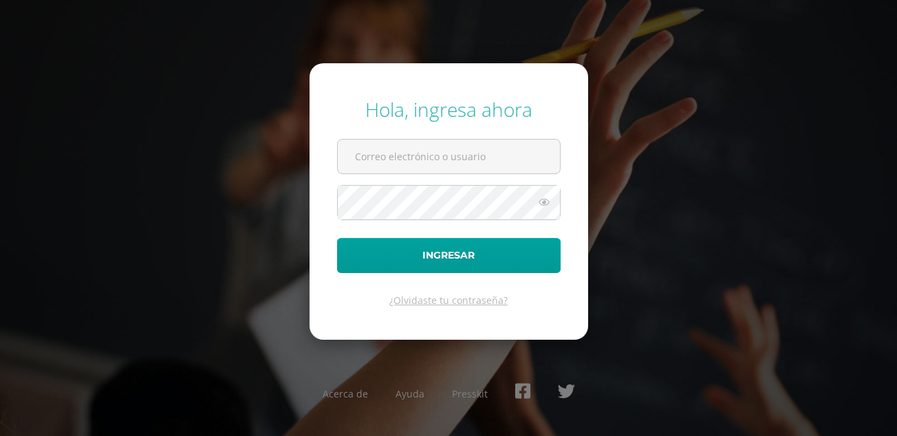
type input "[EMAIL_ADDRESS][DOMAIN_NAME]"
click at [542, 202] on icon at bounding box center [544, 202] width 18 height 17
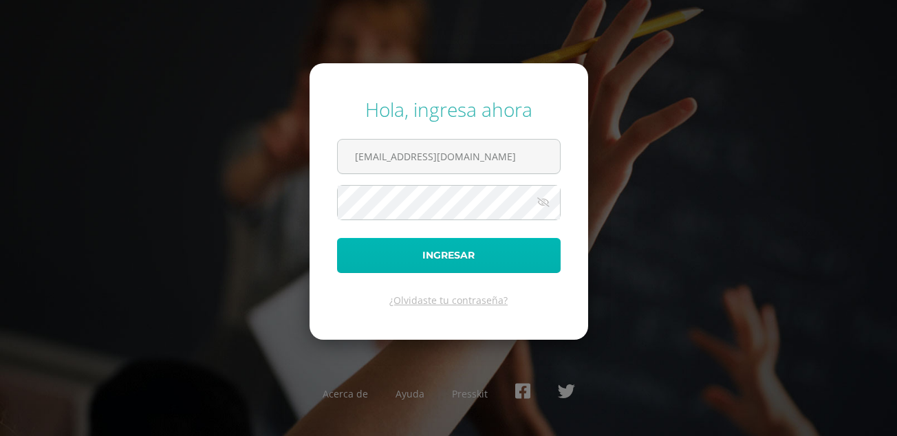
click at [477, 261] on button "Ingresar" at bounding box center [449, 255] width 224 height 35
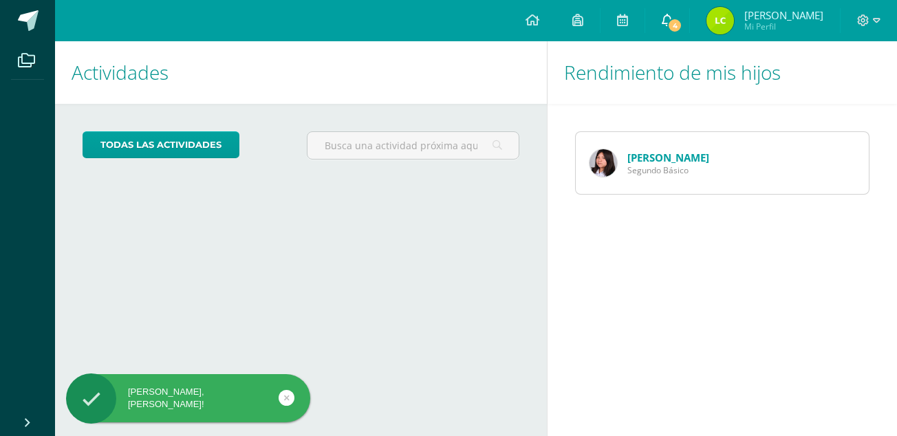
click at [673, 26] on icon at bounding box center [667, 20] width 11 height 12
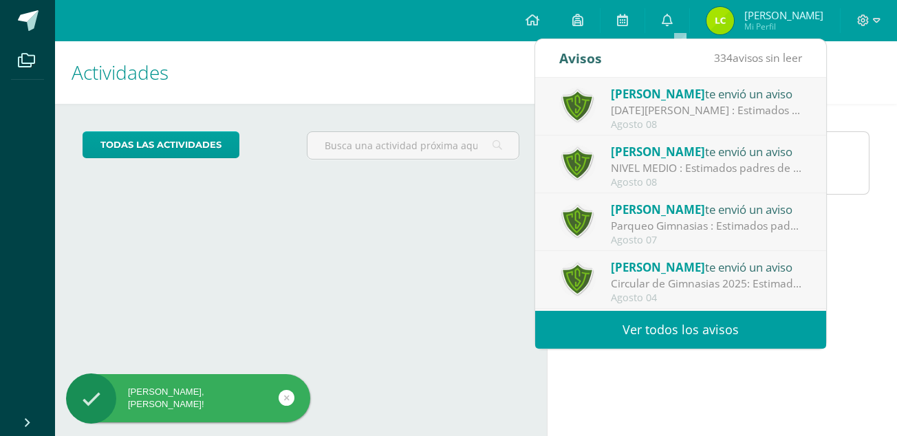
click at [715, 117] on div "Lunes 11 de agosto : Estimados padres de familia: Les solicitamos tomar en cuen…" at bounding box center [706, 110] width 191 height 16
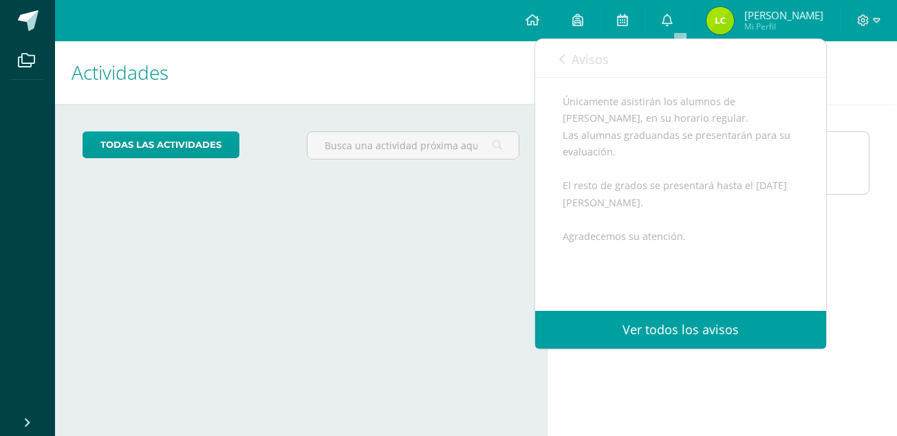
scroll to position [193, 0]
click at [572, 57] on span "Avisos" at bounding box center [590, 59] width 37 height 17
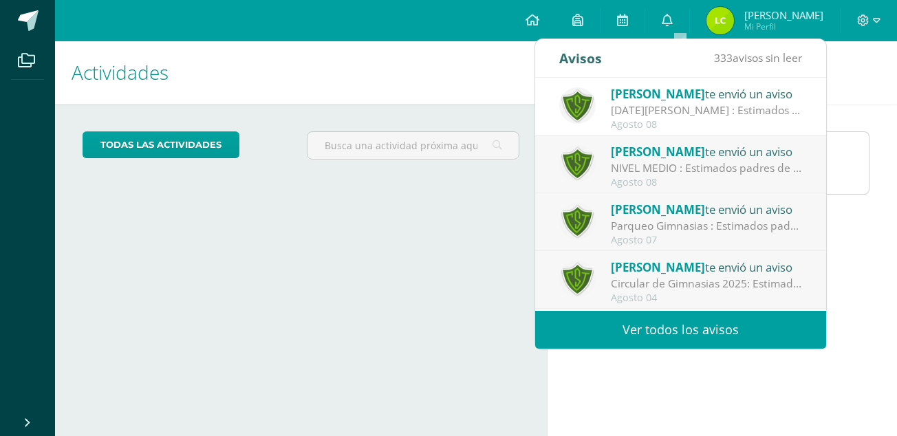
click at [661, 169] on div "NIVEL MEDIO : Estimados padres de familia: Les solicitamos que, en caso su hija…" at bounding box center [706, 168] width 191 height 16
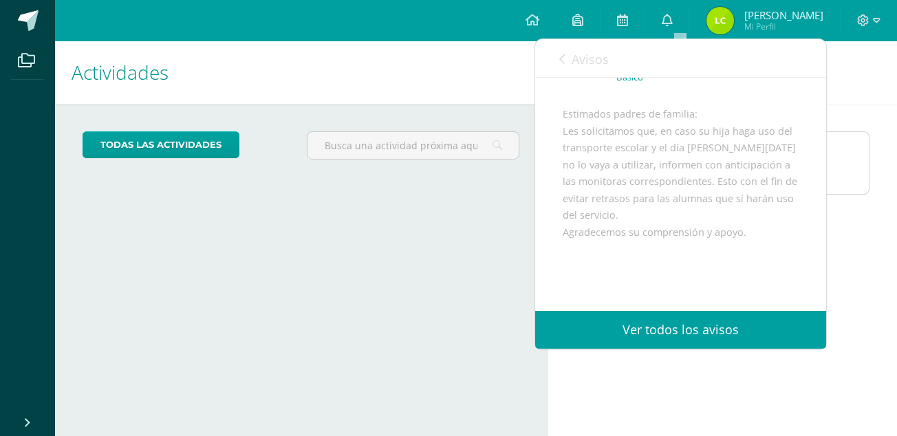
scroll to position [207, 0]
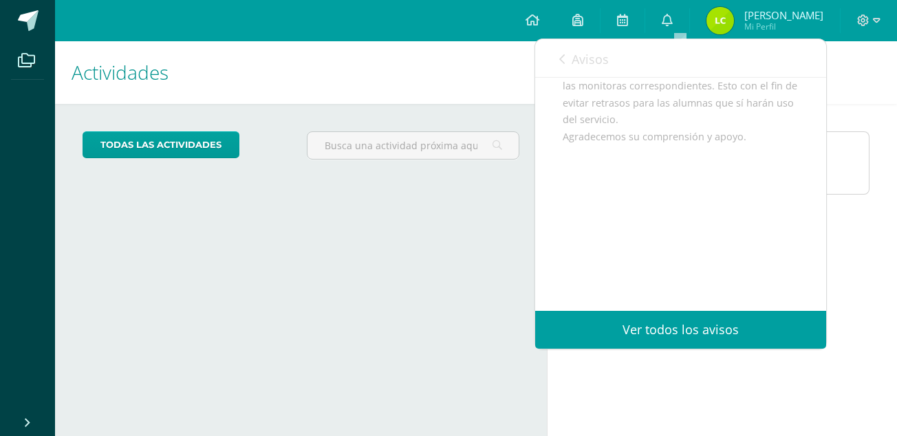
click at [569, 60] on link "Avisos" at bounding box center [584, 58] width 50 height 39
